Goal: Communication & Community: Answer question/provide support

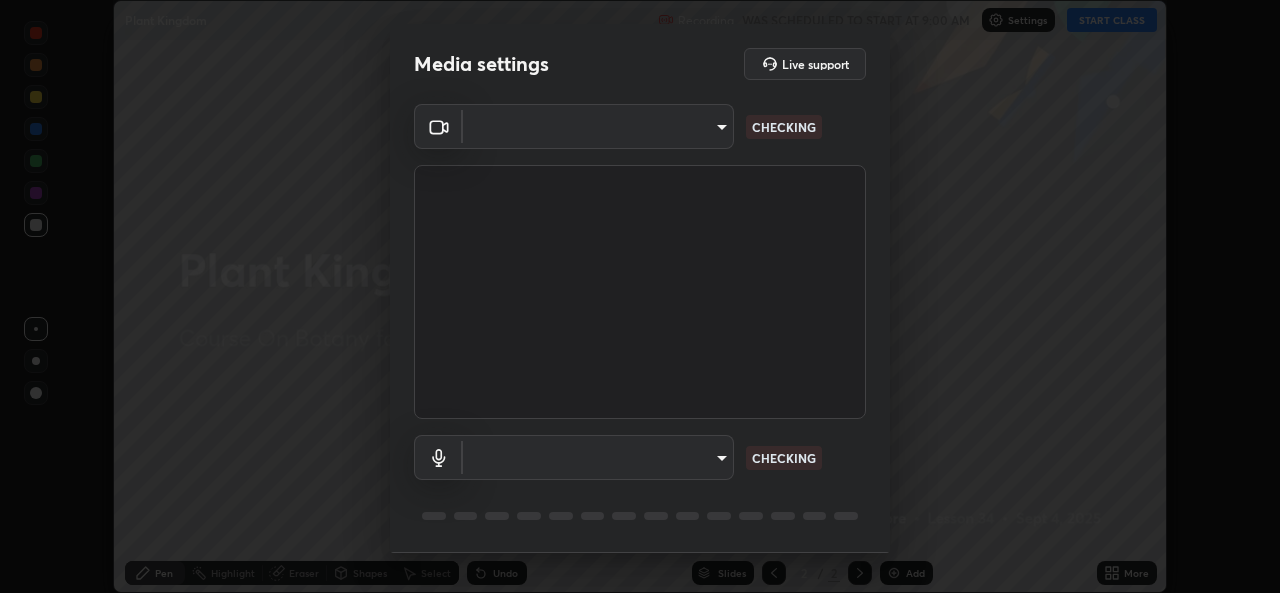
scroll to position [593, 1280]
type input "49ae221ac10e7450fae1aa5d9d074b6745a4d7b76778b29691f85c0d3e1dda1d"
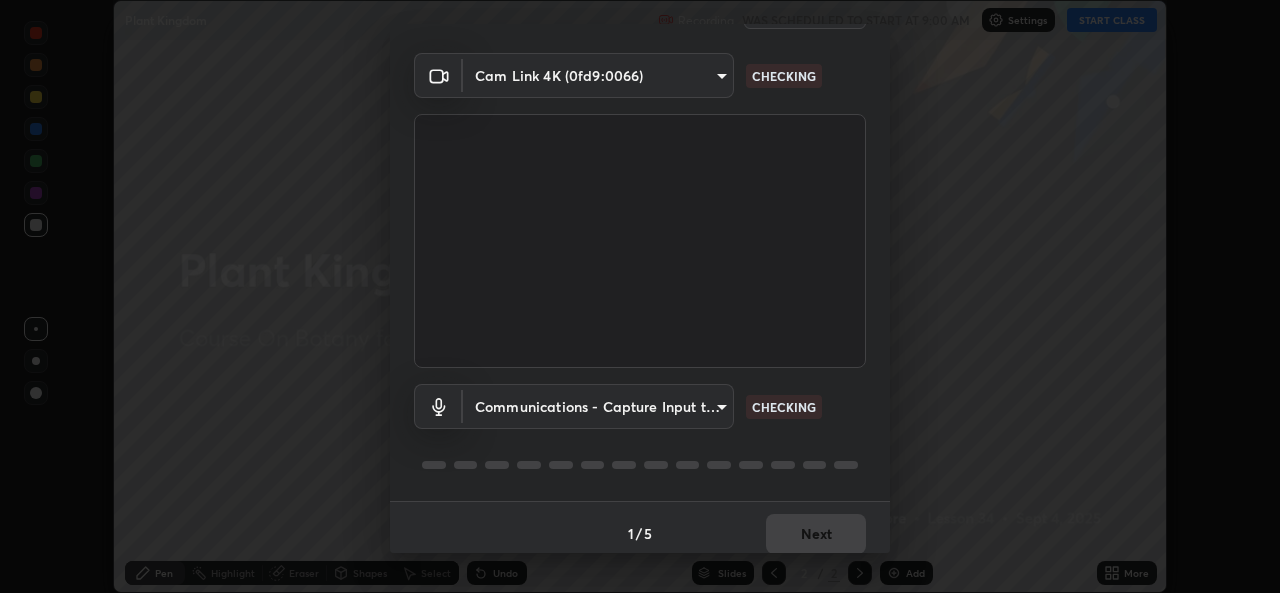
scroll to position [63, 0]
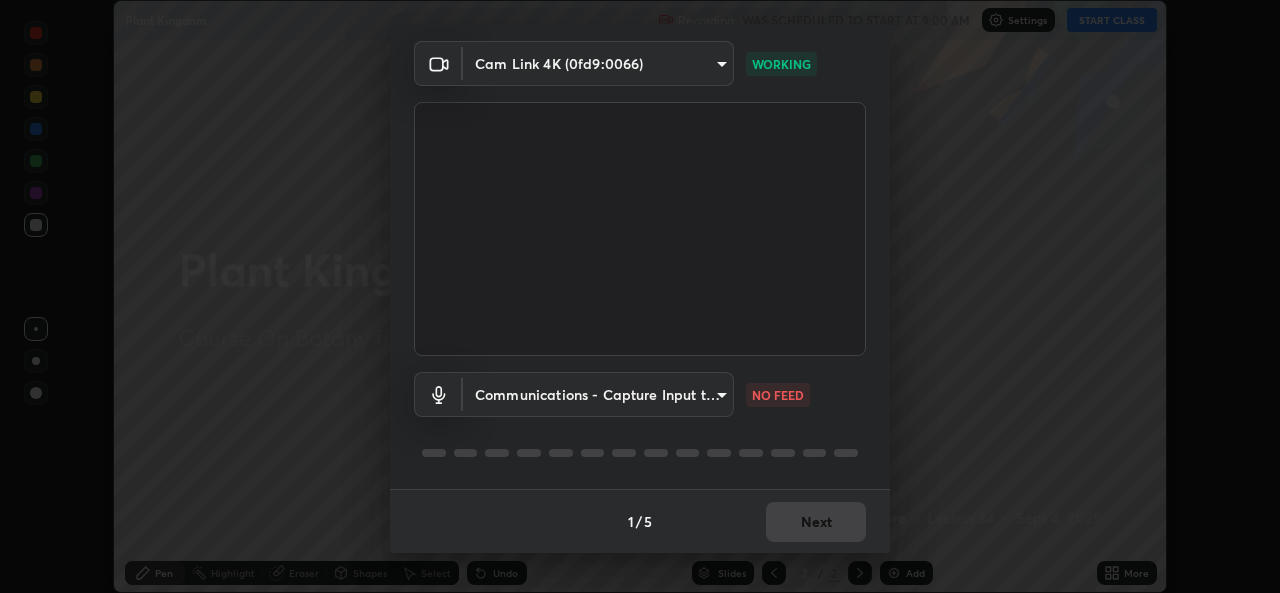
click at [712, 390] on body "Erase all Plant Kingdom Recording WAS SCHEDULED TO START AT 9:00 AM Settings ST…" at bounding box center [640, 296] width 1280 height 593
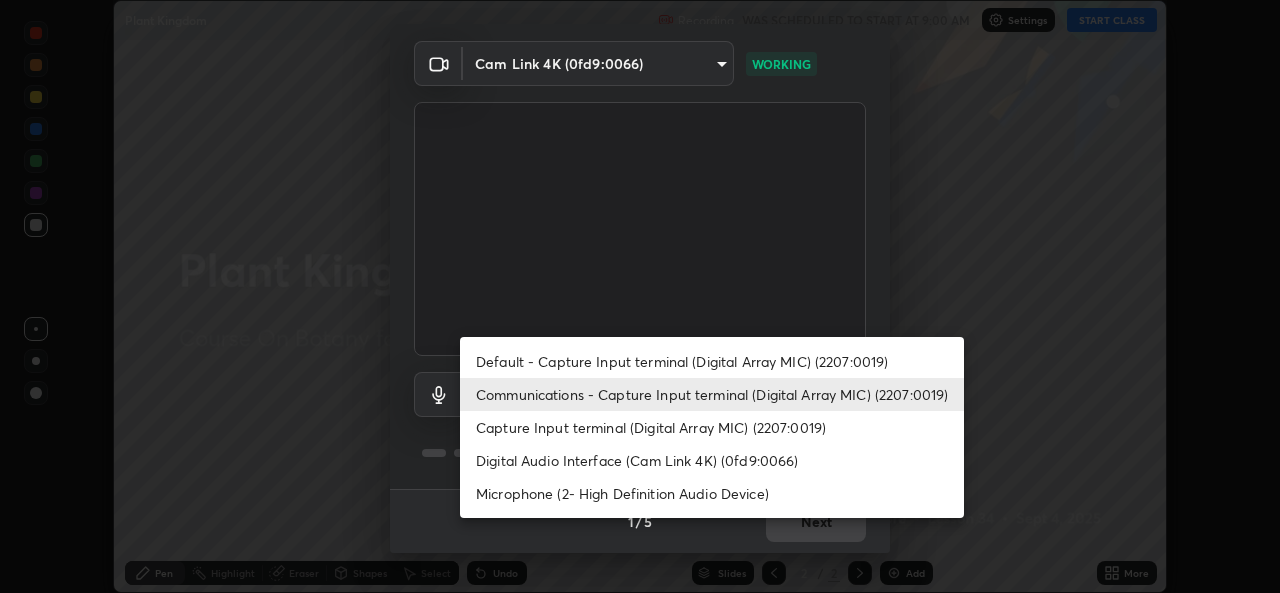
click at [815, 359] on li "Default - Capture Input terminal (Digital Array MIC) (2207:0019)" at bounding box center [712, 361] width 504 height 33
type input "default"
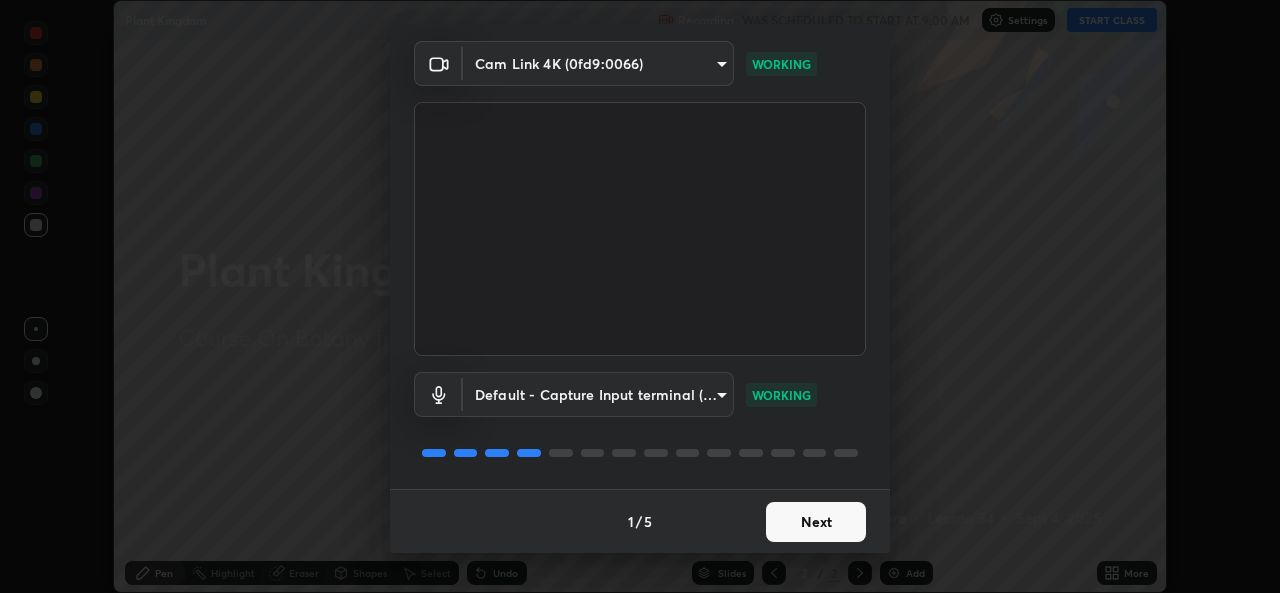
click at [808, 525] on button "Next" at bounding box center [816, 522] width 100 height 40
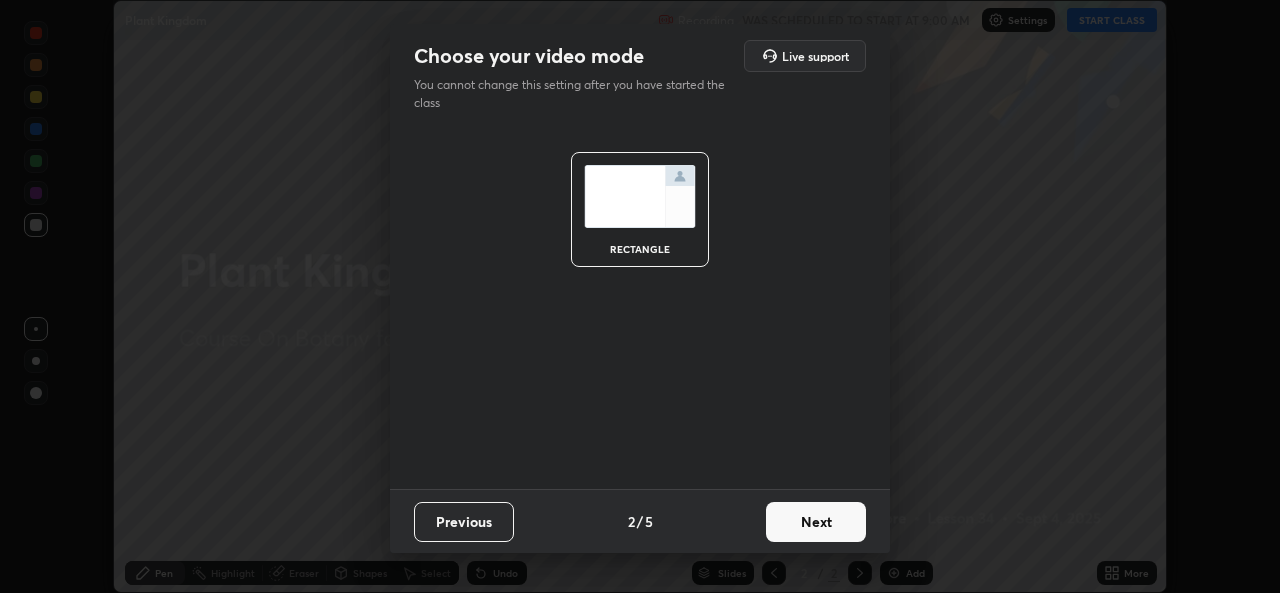
scroll to position [0, 0]
click at [822, 524] on button "Next" at bounding box center [816, 522] width 100 height 40
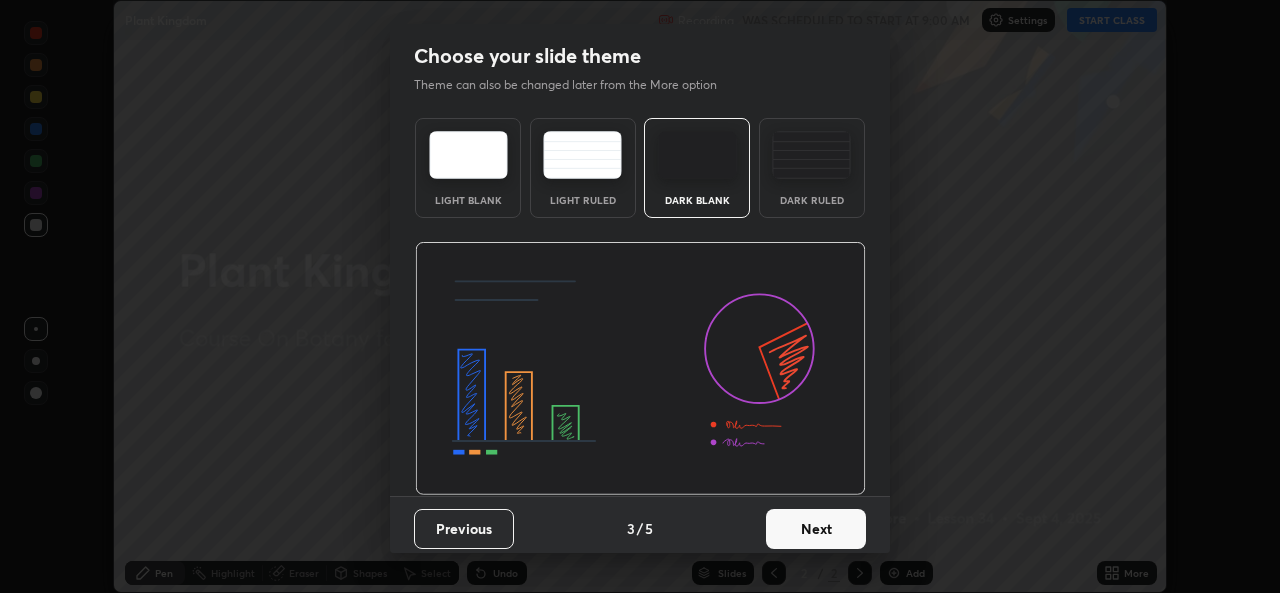
click at [843, 528] on button "Next" at bounding box center [816, 529] width 100 height 40
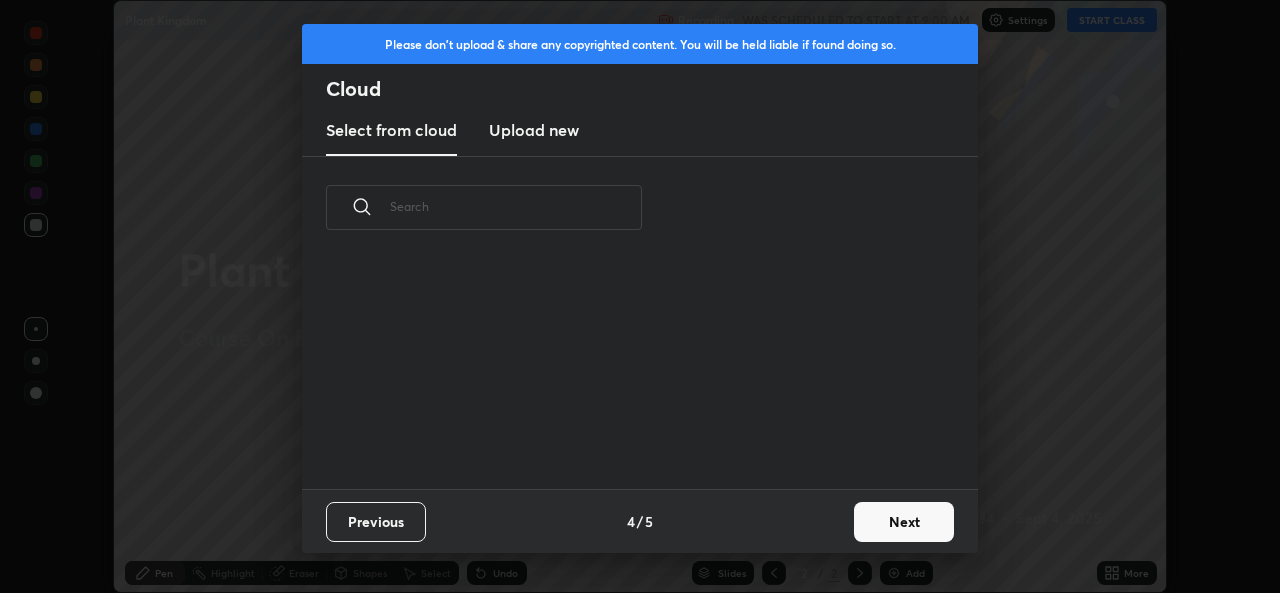
click at [891, 519] on button "Next" at bounding box center [904, 522] width 100 height 40
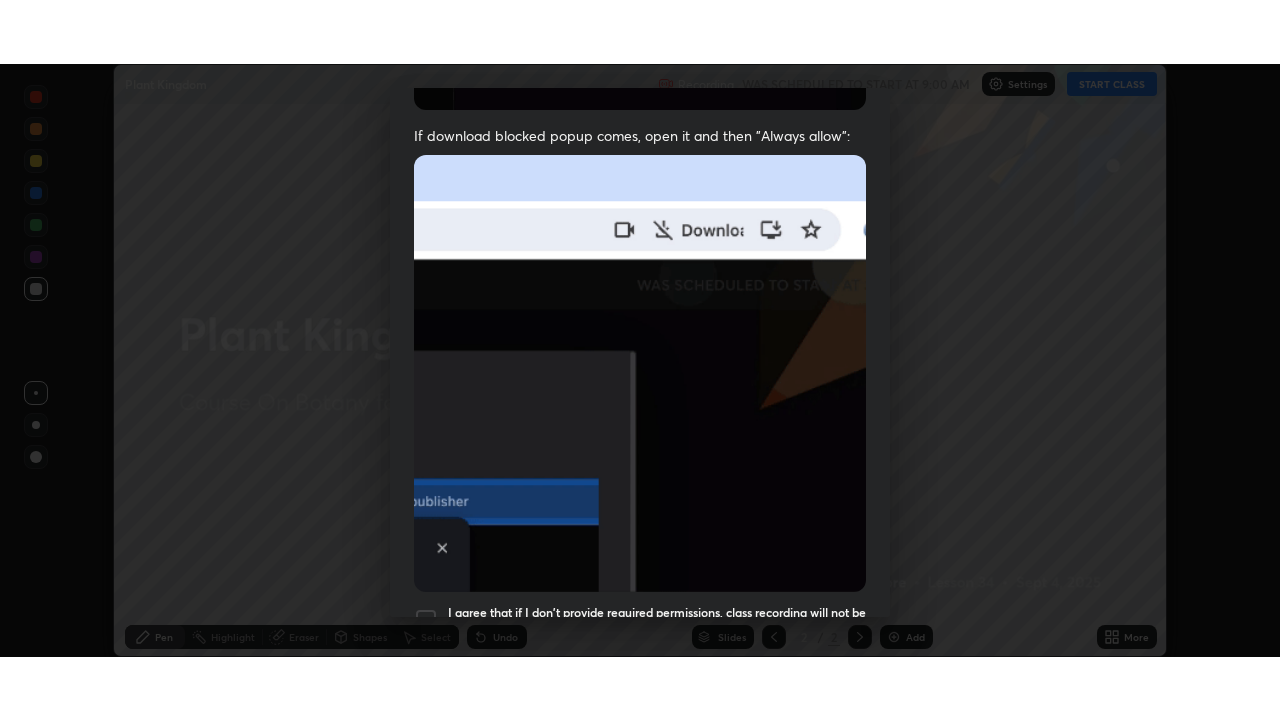
scroll to position [471, 0]
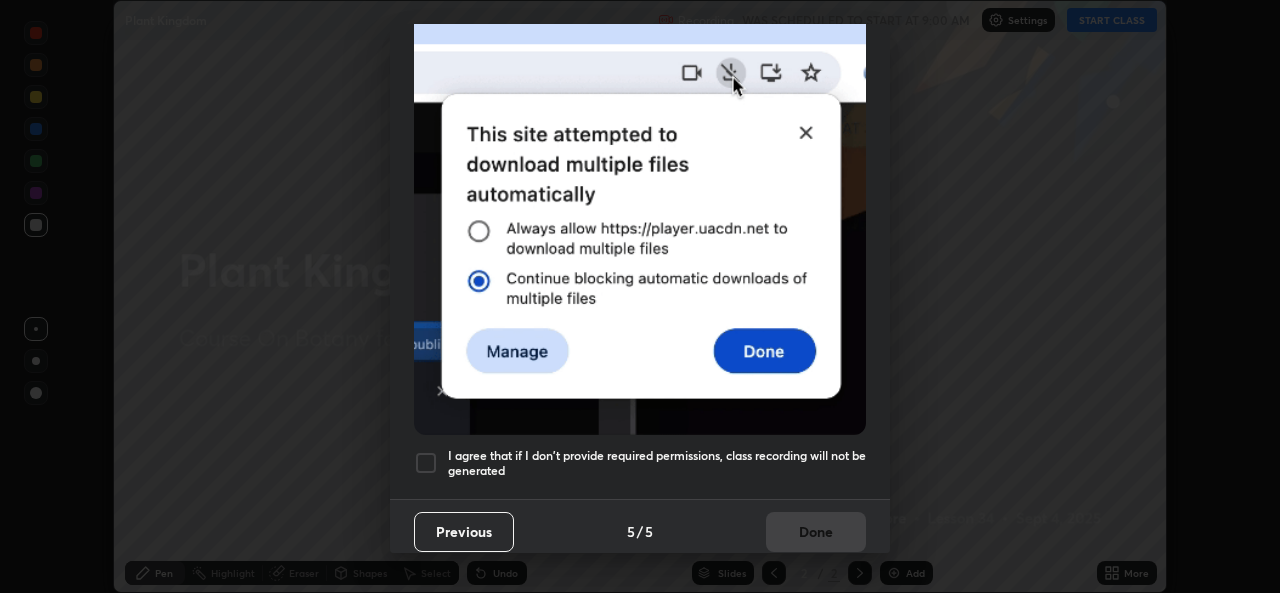
click at [424, 453] on div at bounding box center [426, 463] width 24 height 24
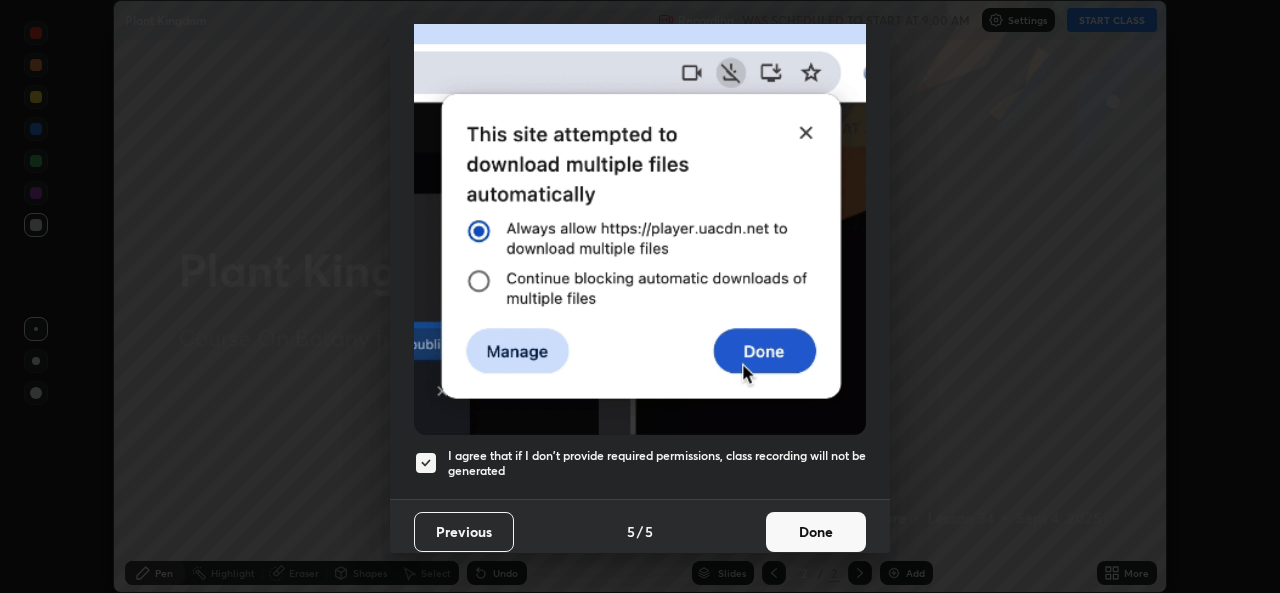
click at [820, 527] on button "Done" at bounding box center [816, 532] width 100 height 40
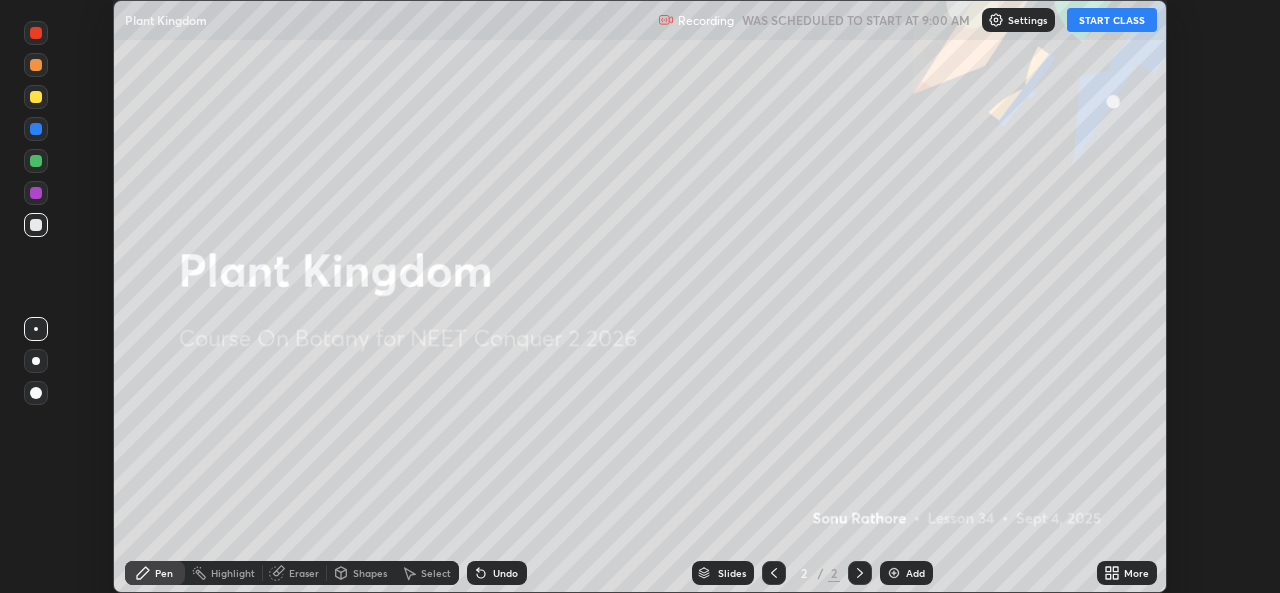
click at [1133, 569] on div "More" at bounding box center [1136, 573] width 25 height 10
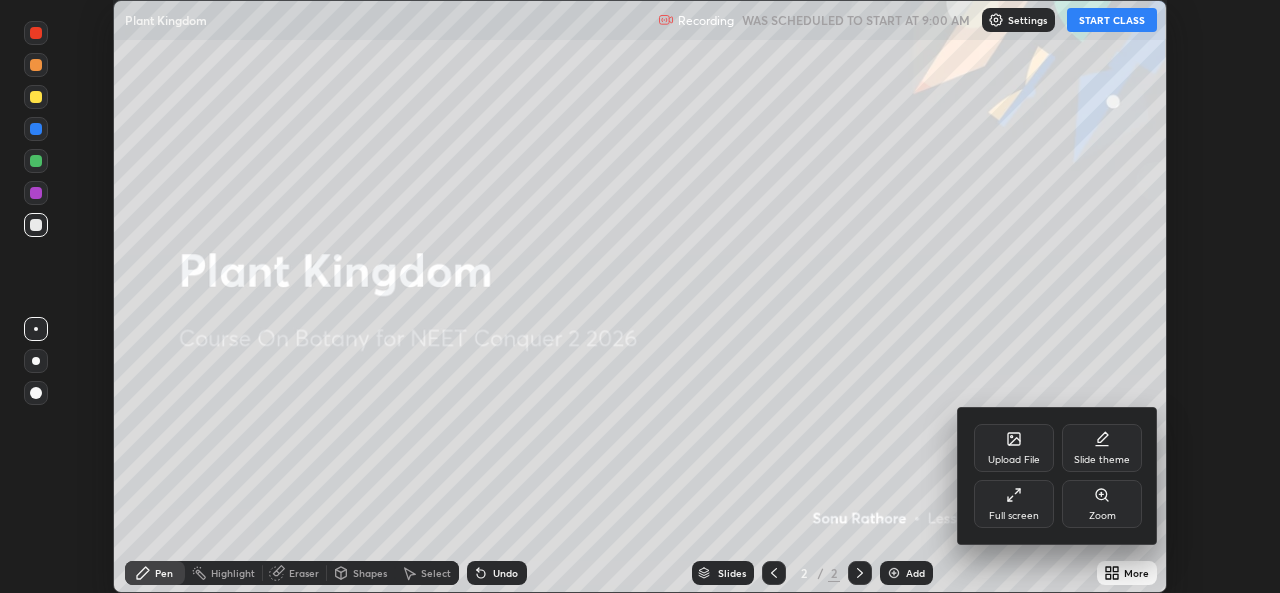
click at [1025, 493] on div "Full screen" at bounding box center [1014, 504] width 80 height 48
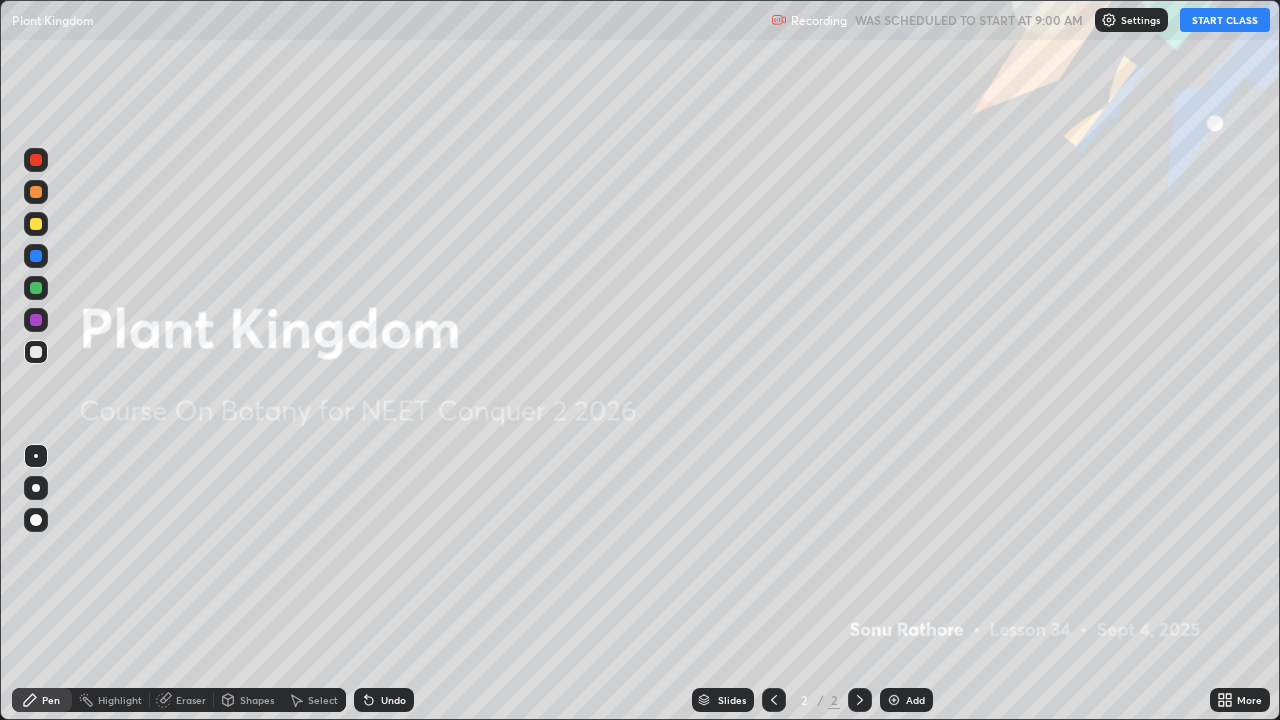
scroll to position [720, 1280]
click at [1235, 22] on button "START CLASS" at bounding box center [1225, 20] width 90 height 24
click at [906, 592] on div "Add" at bounding box center [915, 700] width 19 height 10
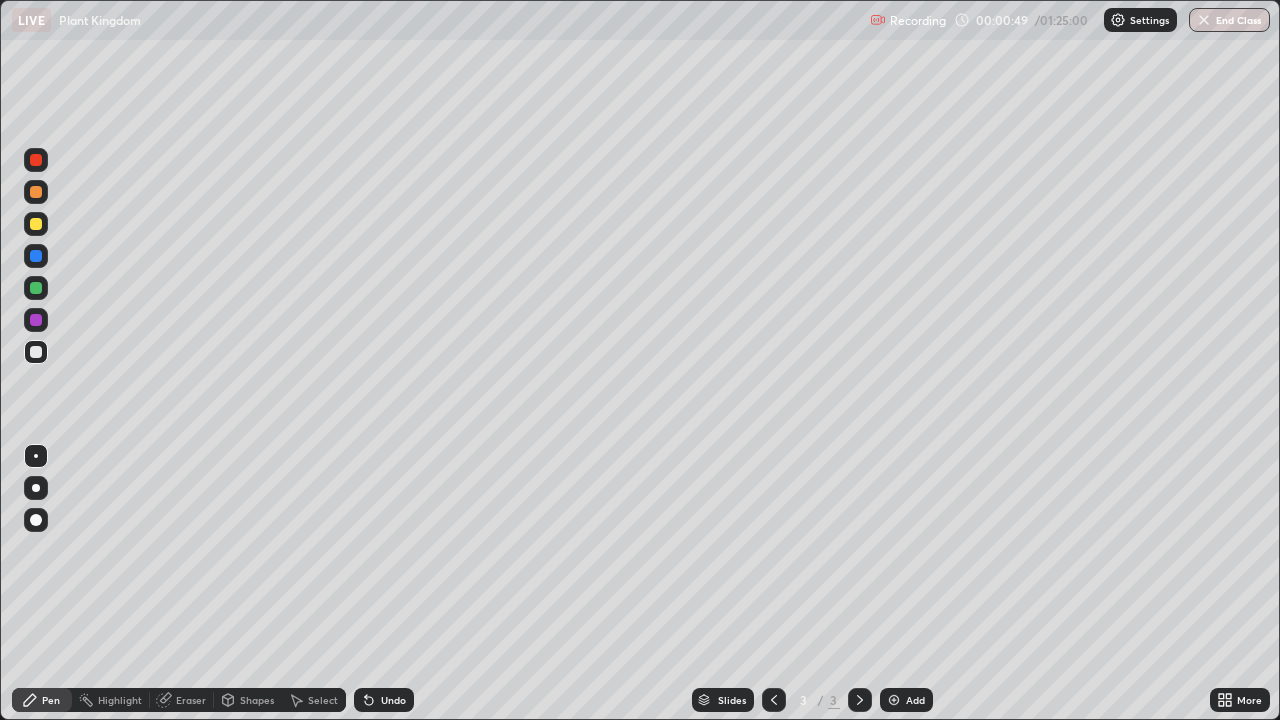
click at [36, 227] on div at bounding box center [36, 224] width 12 height 12
click at [35, 351] on div at bounding box center [36, 352] width 12 height 12
click at [34, 227] on div at bounding box center [36, 224] width 12 height 12
click at [34, 352] on div at bounding box center [36, 352] width 12 height 12
click at [36, 353] on div at bounding box center [36, 352] width 12 height 12
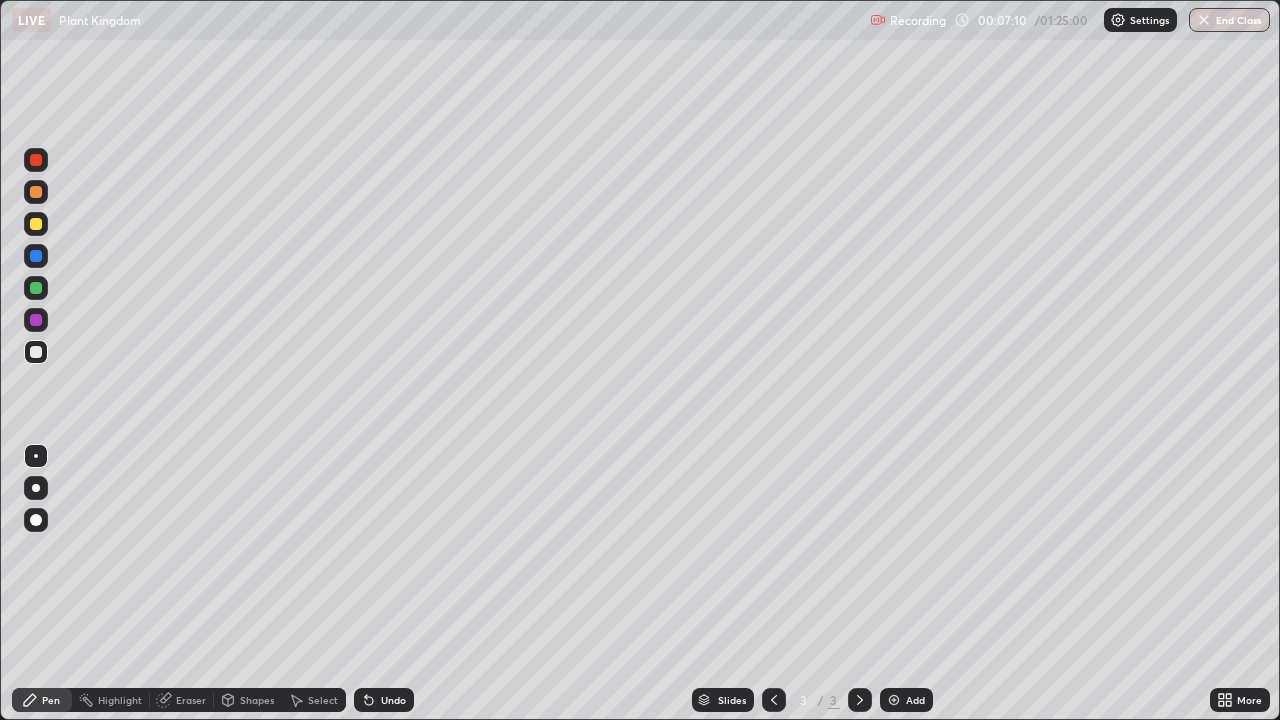
click at [190, 592] on div "Eraser" at bounding box center [191, 700] width 30 height 10
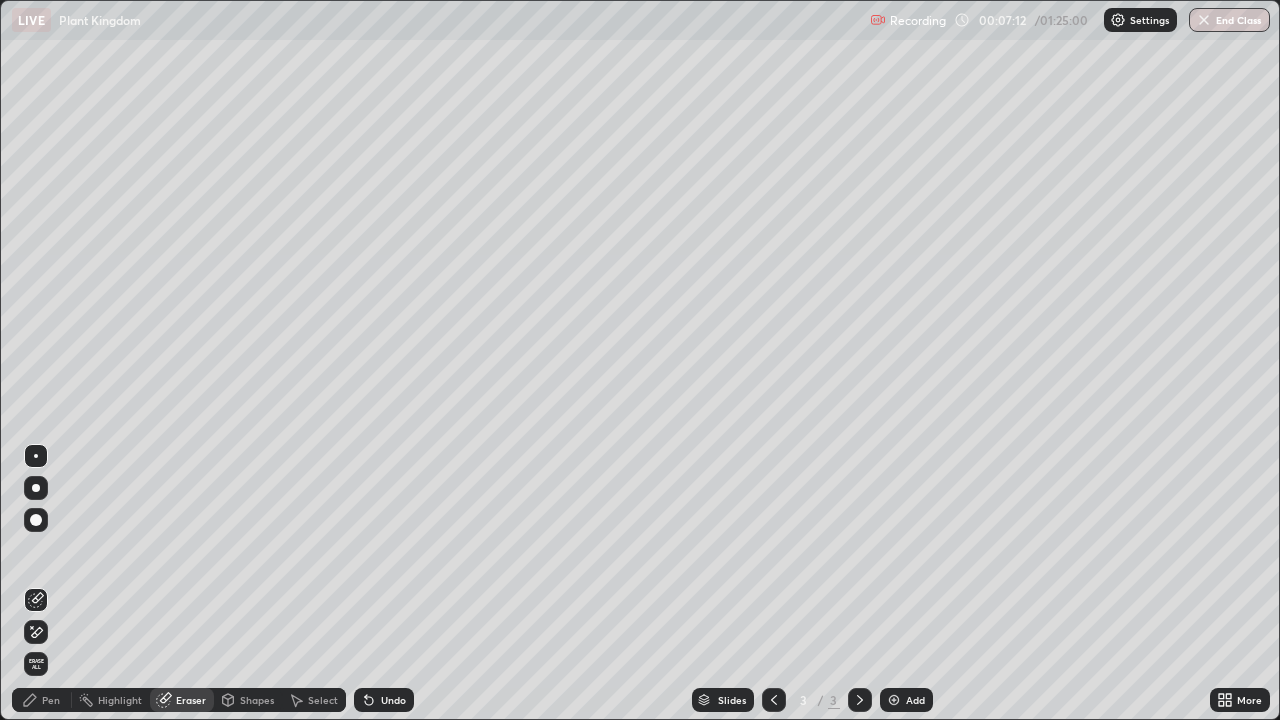
click at [53, 592] on div "Pen" at bounding box center [42, 700] width 60 height 24
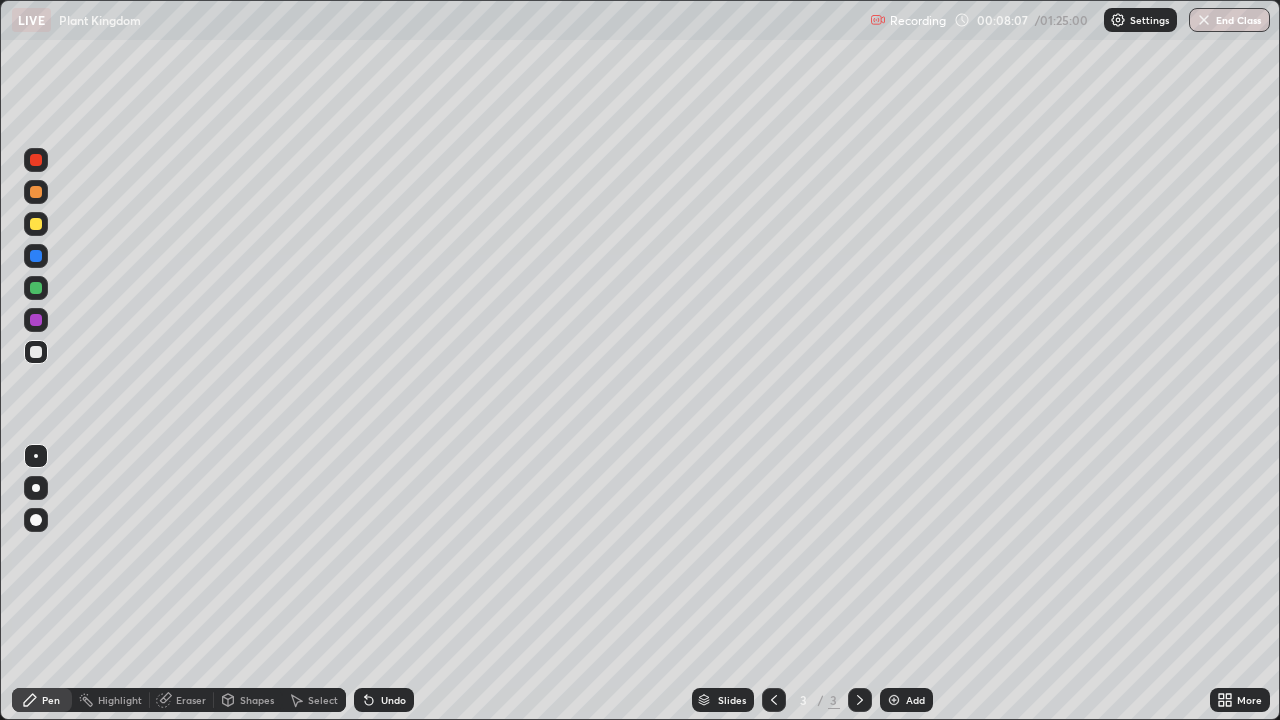
click at [905, 592] on div "Add" at bounding box center [906, 700] width 53 height 24
click at [37, 352] on div at bounding box center [36, 352] width 12 height 12
click at [771, 592] on icon at bounding box center [774, 700] width 6 height 10
click at [859, 592] on icon at bounding box center [860, 700] width 16 height 16
click at [763, 592] on div at bounding box center [774, 700] width 24 height 24
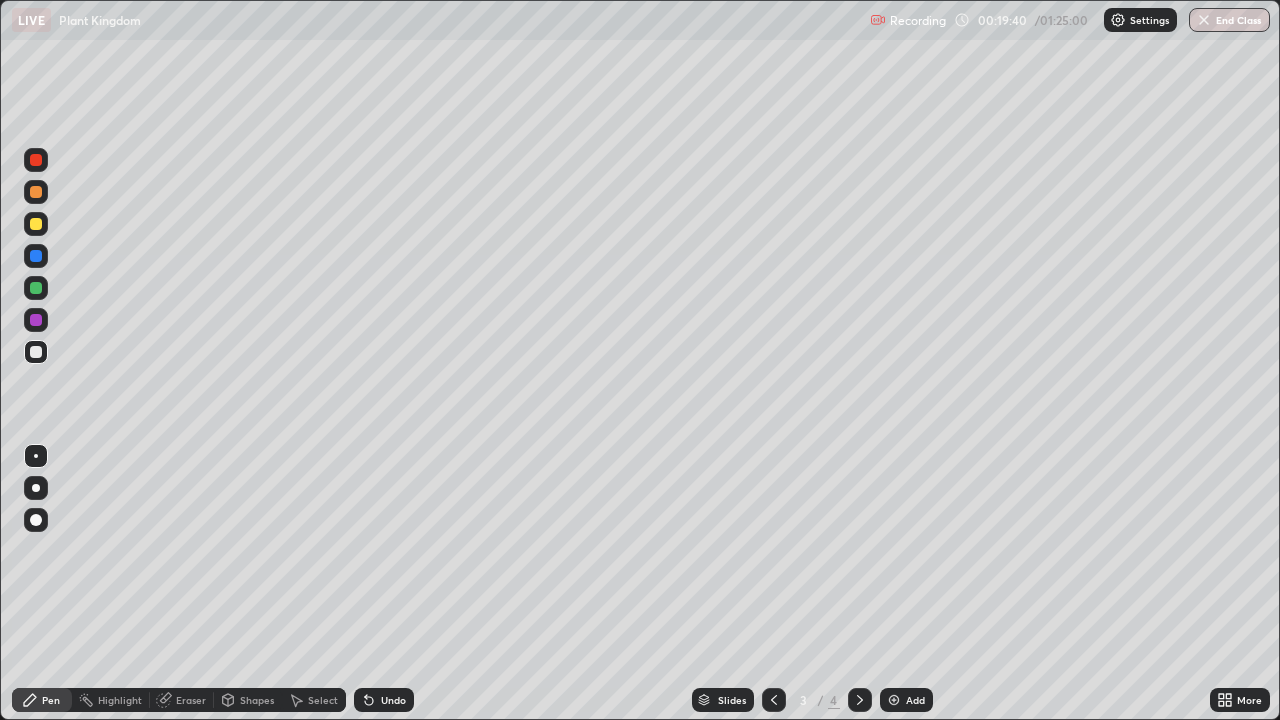
click at [858, 592] on icon at bounding box center [860, 700] width 6 height 10
click at [905, 592] on div "Add" at bounding box center [906, 700] width 53 height 24
click at [40, 228] on div at bounding box center [36, 224] width 12 height 12
click at [32, 352] on div at bounding box center [36, 352] width 12 height 12
click at [37, 351] on div at bounding box center [36, 352] width 12 height 12
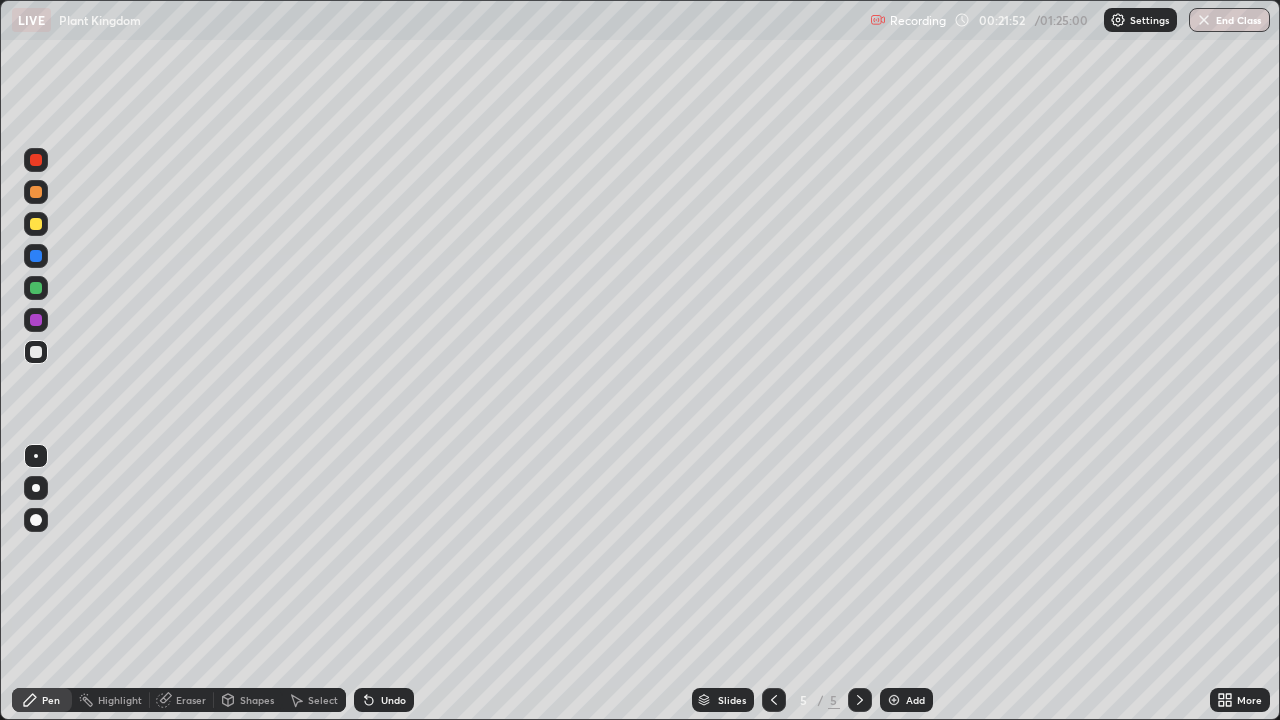
click at [35, 221] on div at bounding box center [36, 224] width 12 height 12
click at [40, 355] on div at bounding box center [36, 352] width 12 height 12
click at [38, 227] on div at bounding box center [36, 224] width 12 height 12
click at [899, 592] on img at bounding box center [894, 700] width 16 height 16
click at [37, 224] on div at bounding box center [36, 224] width 12 height 12
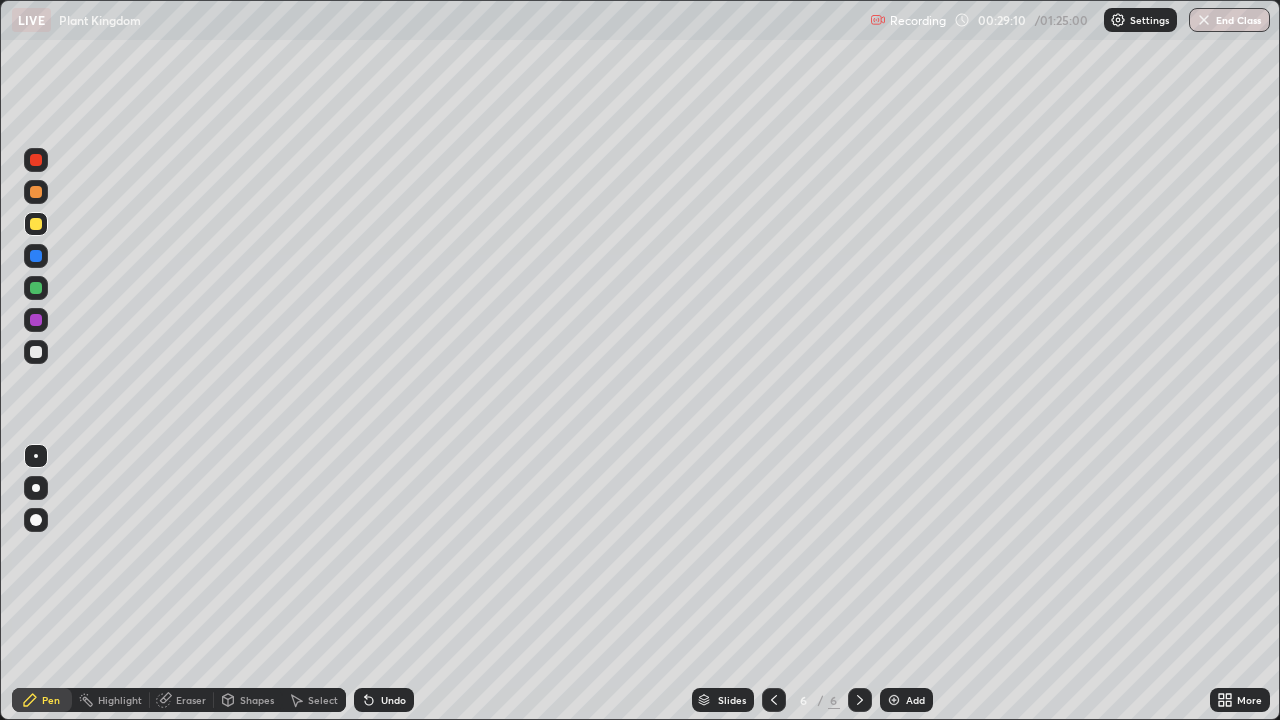
click at [31, 351] on div at bounding box center [36, 352] width 12 height 12
click at [903, 592] on div "Add" at bounding box center [906, 700] width 53 height 24
click at [36, 292] on div at bounding box center [36, 288] width 12 height 12
click at [36, 193] on div at bounding box center [36, 192] width 12 height 12
click at [91, 592] on div "Highlight" at bounding box center [111, 700] width 78 height 24
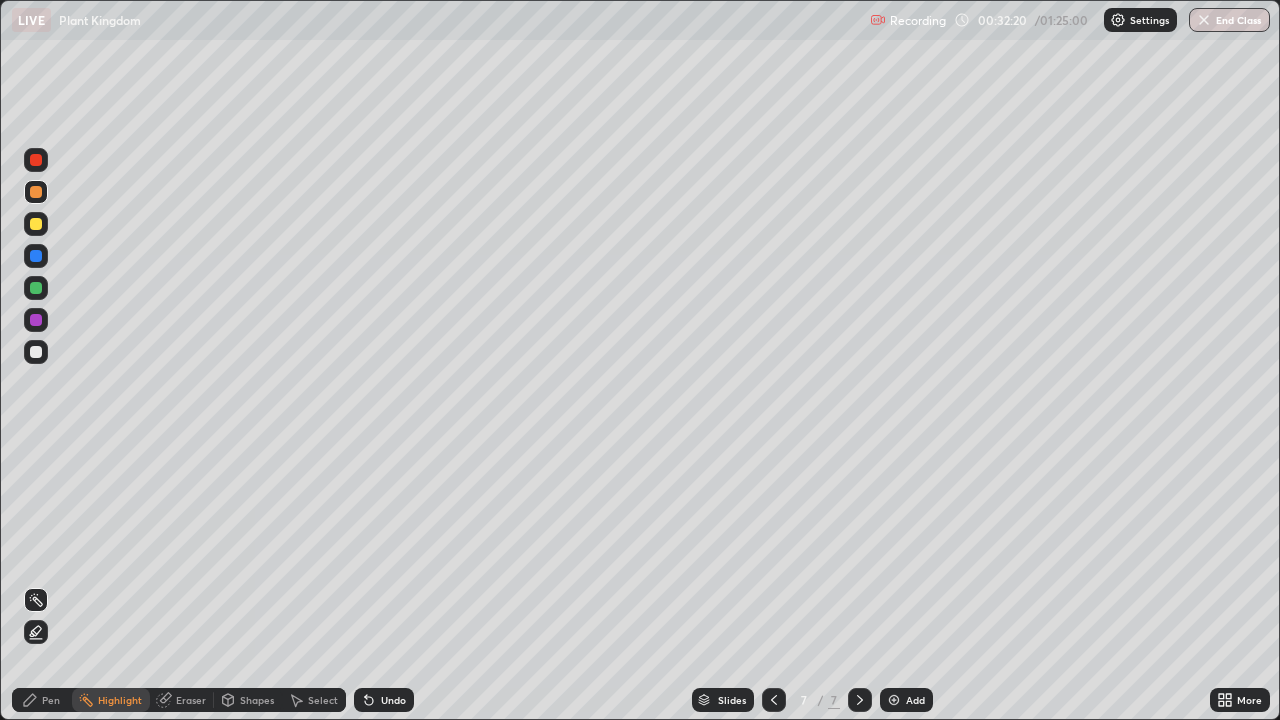
click at [45, 592] on div "Pen" at bounding box center [42, 700] width 60 height 24
click at [36, 191] on div at bounding box center [36, 192] width 12 height 12
click at [38, 353] on div at bounding box center [36, 352] width 12 height 12
click at [769, 592] on icon at bounding box center [774, 700] width 16 height 16
click at [865, 592] on icon at bounding box center [860, 700] width 16 height 16
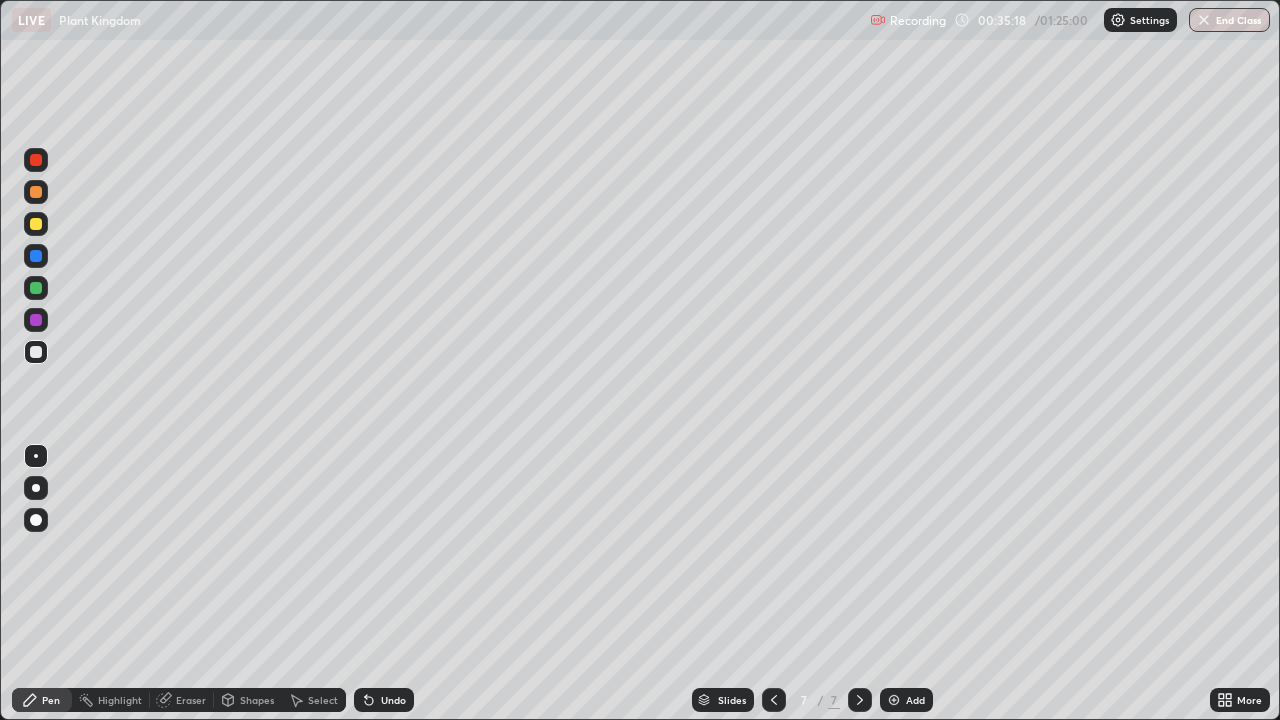
click at [33, 289] on div at bounding box center [36, 288] width 12 height 12
click at [39, 225] on div at bounding box center [36, 224] width 12 height 12
click at [34, 228] on div at bounding box center [36, 224] width 12 height 12
click at [36, 320] on div at bounding box center [36, 320] width 12 height 12
click at [772, 592] on icon at bounding box center [774, 700] width 6 height 10
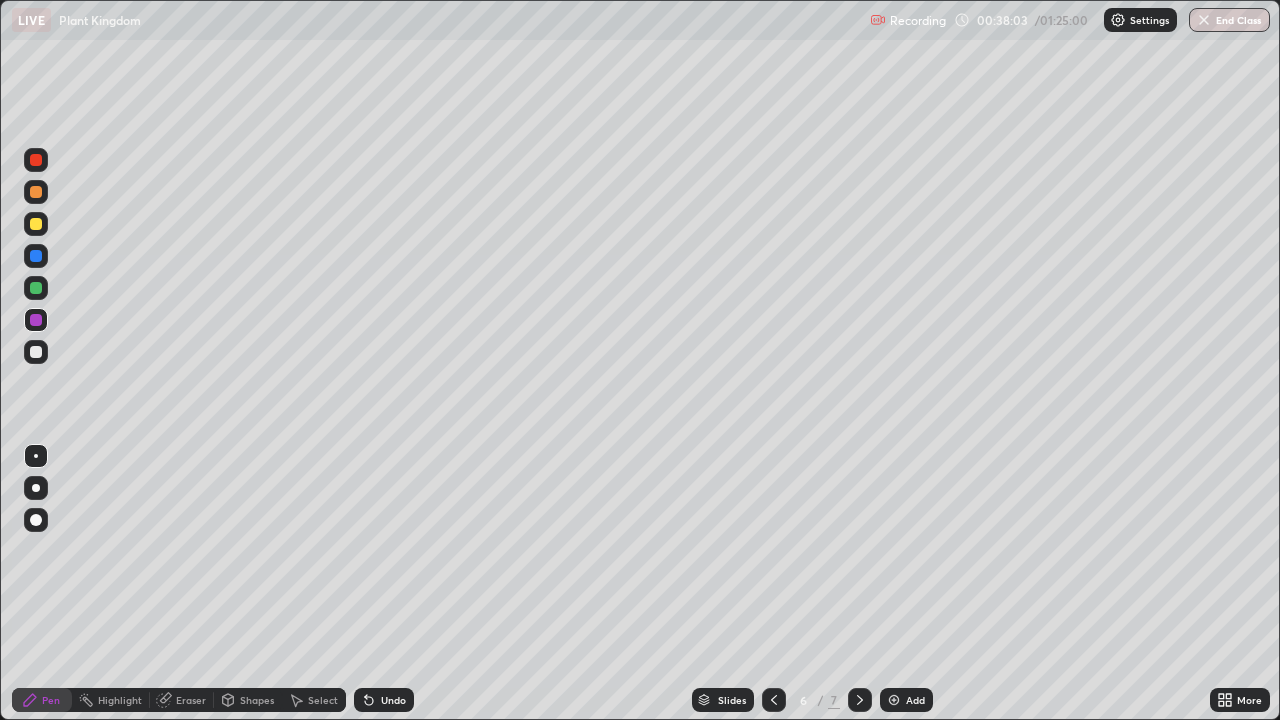
click at [38, 286] on div at bounding box center [36, 288] width 12 height 12
click at [36, 196] on div at bounding box center [36, 192] width 12 height 12
click at [40, 349] on div at bounding box center [36, 352] width 12 height 12
click at [858, 592] on icon at bounding box center [860, 700] width 16 height 16
click at [771, 592] on icon at bounding box center [774, 700] width 6 height 10
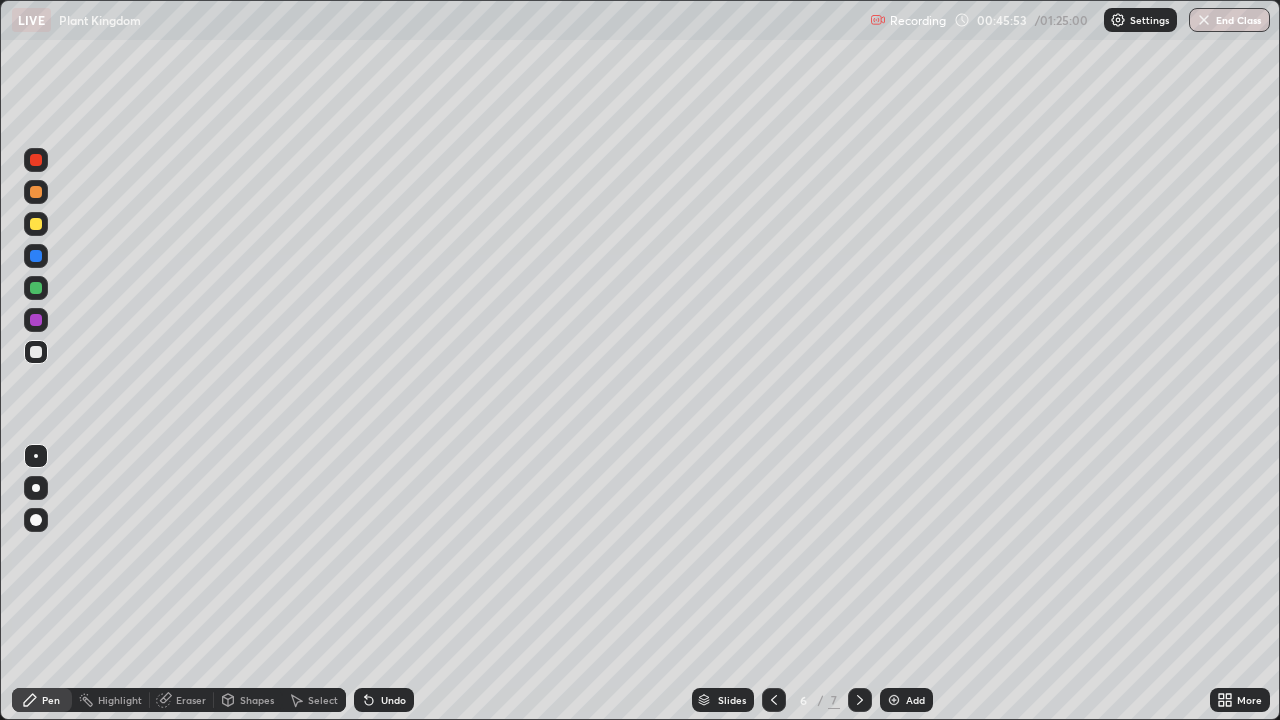
click at [858, 592] on icon at bounding box center [860, 700] width 16 height 16
click at [904, 592] on div "Add" at bounding box center [906, 700] width 53 height 24
click at [37, 222] on div at bounding box center [36, 224] width 12 height 12
click at [37, 352] on div at bounding box center [36, 352] width 12 height 12
click at [191, 592] on div "Eraser" at bounding box center [191, 700] width 30 height 10
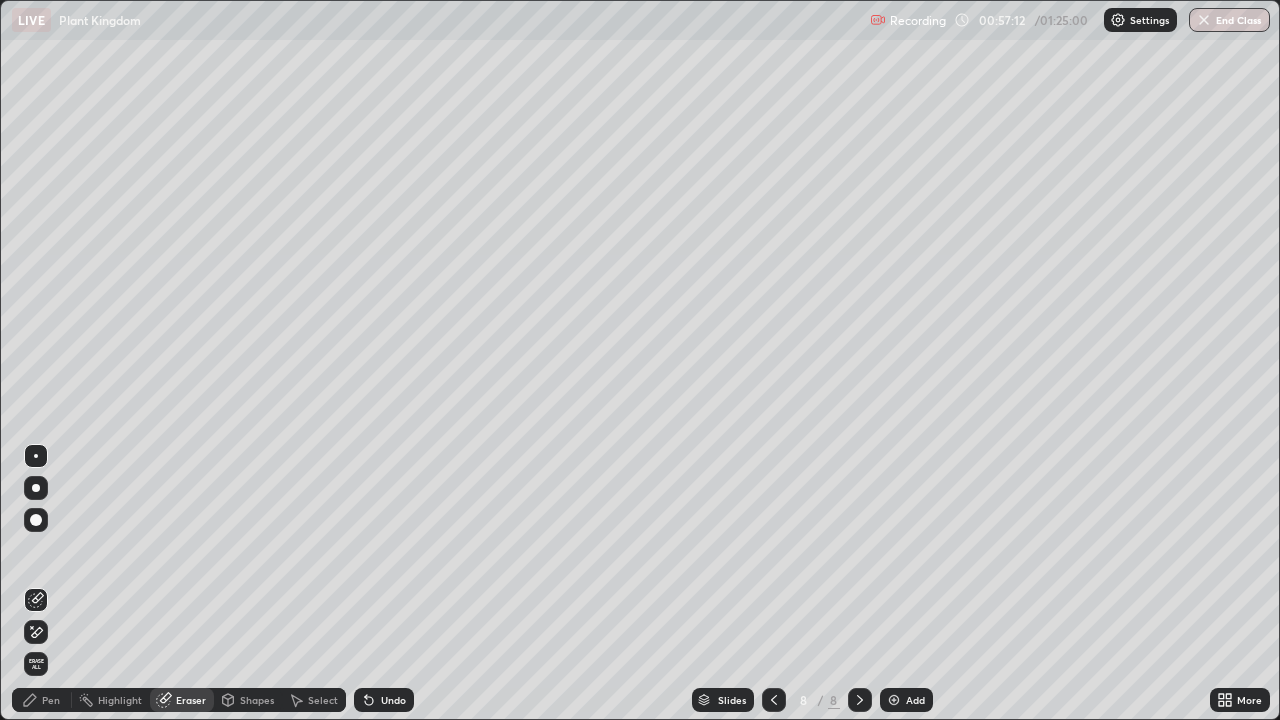
click at [32, 592] on icon at bounding box center [32, 627] width 2 height 2
click at [49, 592] on div "Pen" at bounding box center [51, 700] width 18 height 10
